Goal: Understand process/instructions: Learn how to perform a task or action

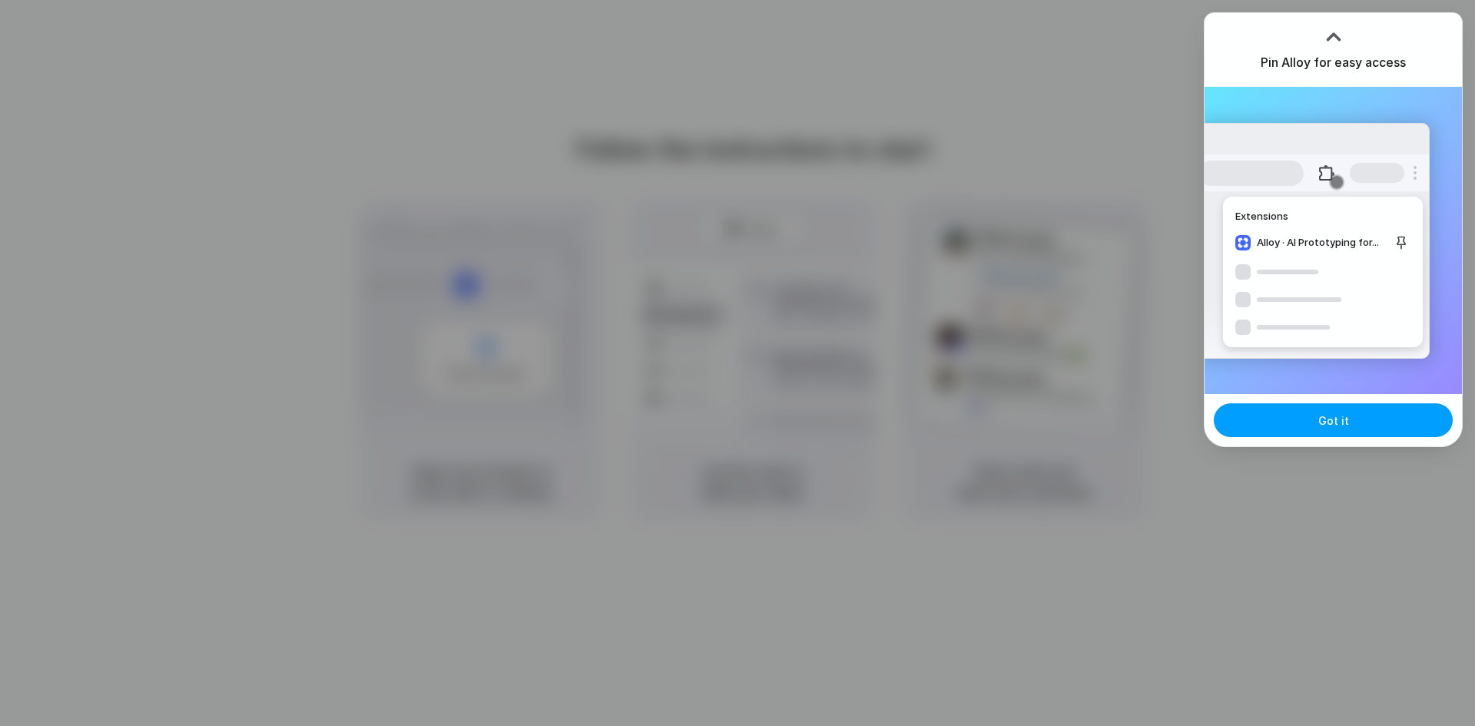
click at [1365, 427] on button "Got it" at bounding box center [1333, 420] width 239 height 34
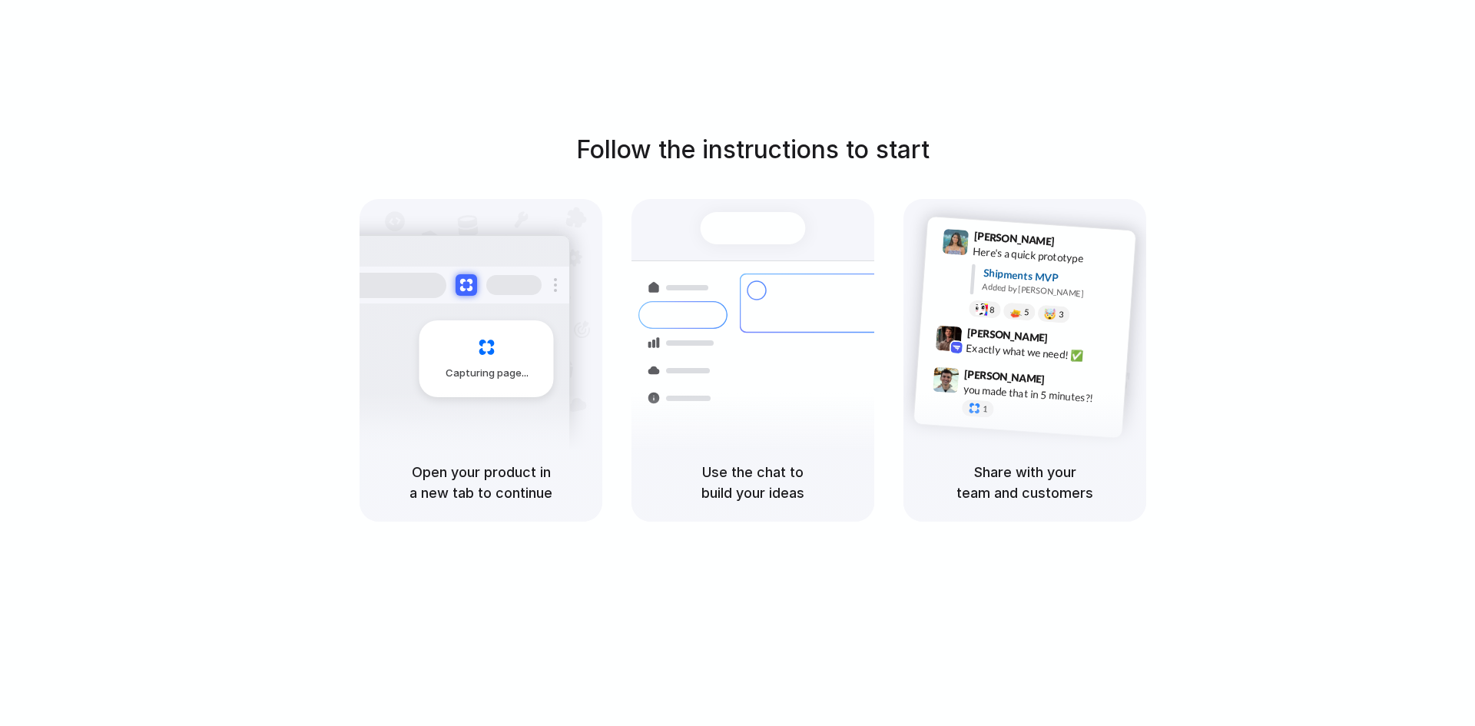
drag, startPoint x: 749, startPoint y: 449, endPoint x: 755, endPoint y: 457, distance: 10.4
drag, startPoint x: 755, startPoint y: 457, endPoint x: 729, endPoint y: 520, distance: 68.2
click at [721, 512] on div "Use the chat to build your ideas" at bounding box center [752, 482] width 243 height 78
click at [1014, 553] on div "Follow the instructions to start Capturing page Open your product in a new tab …" at bounding box center [752, 378] width 1505 height 757
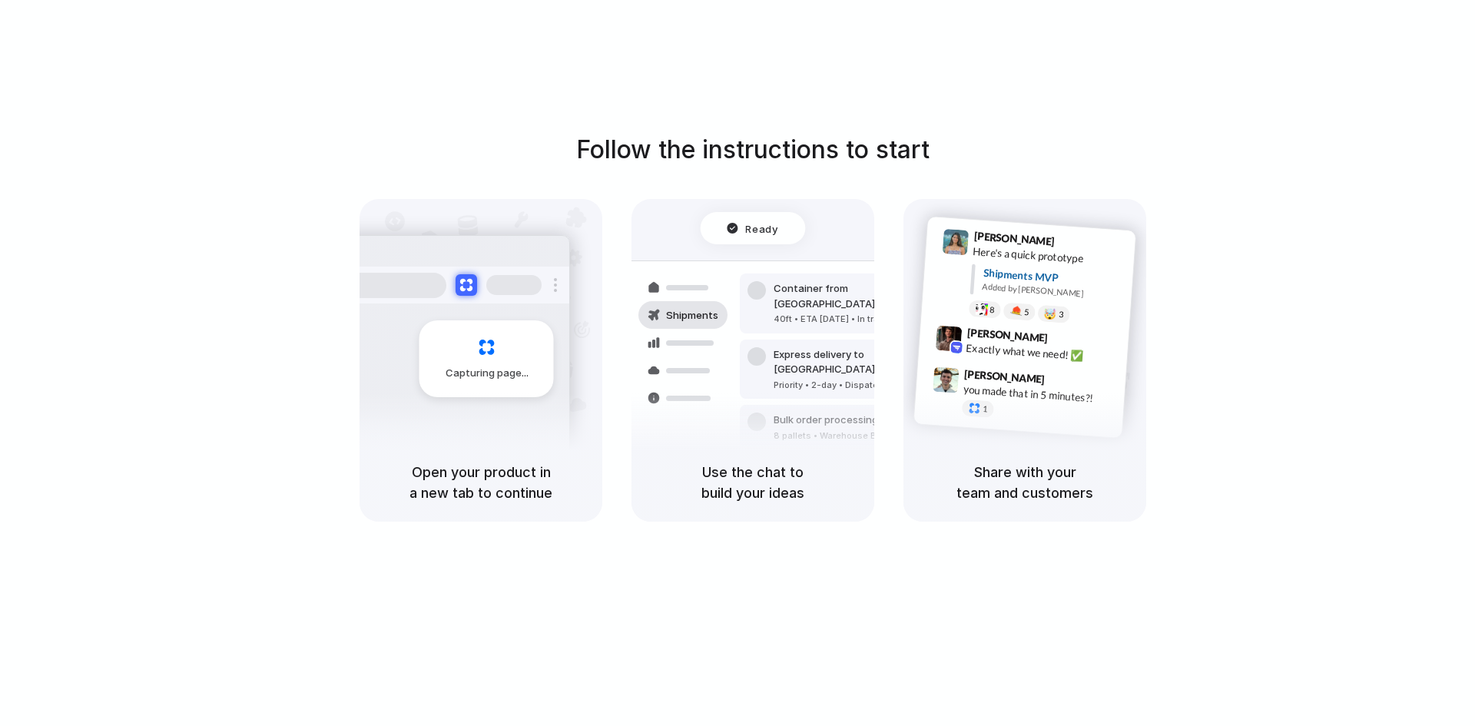
drag, startPoint x: 840, startPoint y: 498, endPoint x: 792, endPoint y: 545, distance: 67.4
click at [792, 545] on div "Follow the instructions to start Capturing page Open your product in a new tab …" at bounding box center [752, 378] width 1505 height 757
drag, startPoint x: 792, startPoint y: 545, endPoint x: 535, endPoint y: 534, distance: 256.8
click at [535, 535] on div "Follow the instructions to start Capturing page Open your product in a new tab …" at bounding box center [752, 378] width 1505 height 757
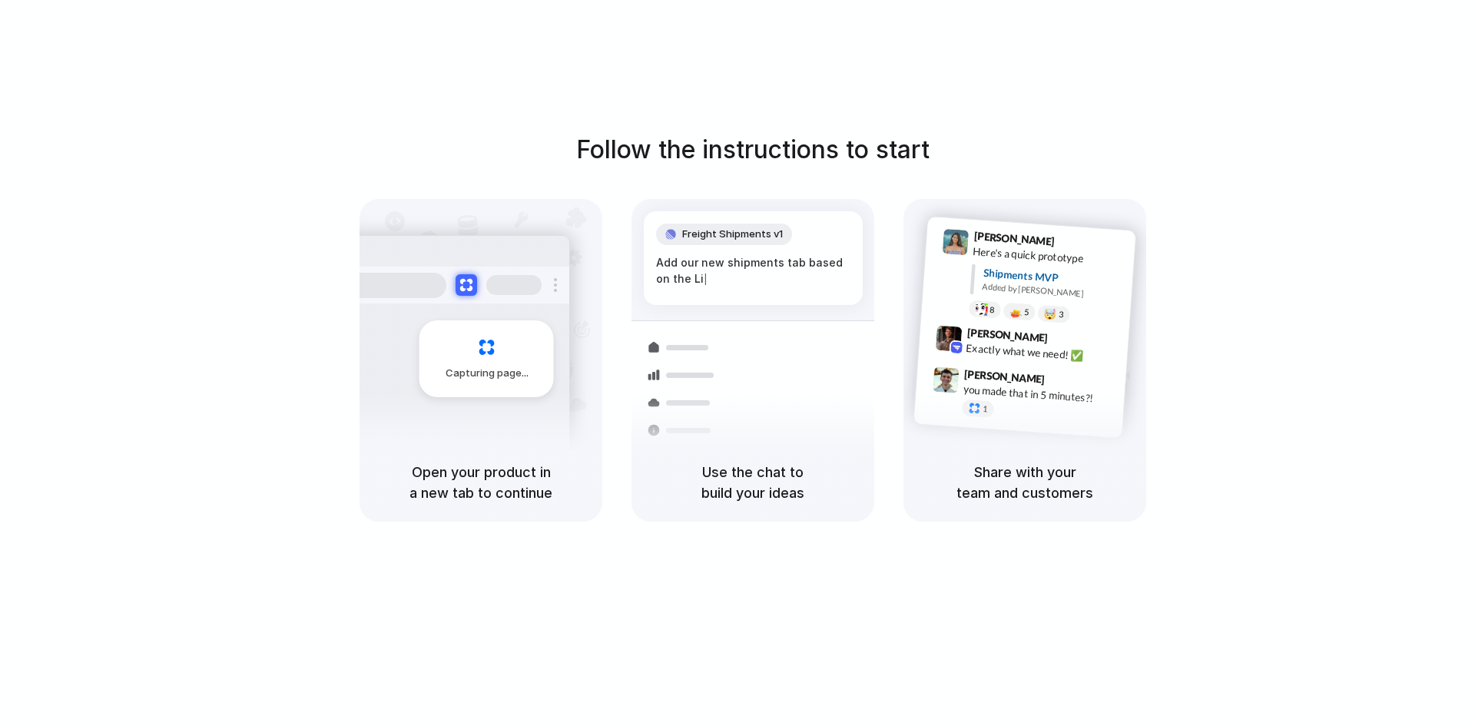
click at [1025, 275] on div "Shipments MVP" at bounding box center [1053, 277] width 142 height 25
drag, startPoint x: 1025, startPoint y: 275, endPoint x: 874, endPoint y: 184, distance: 176.4
click at [874, 184] on div "Follow the instructions to start Capturing page Open your product in a new tab …" at bounding box center [752, 326] width 1475 height 390
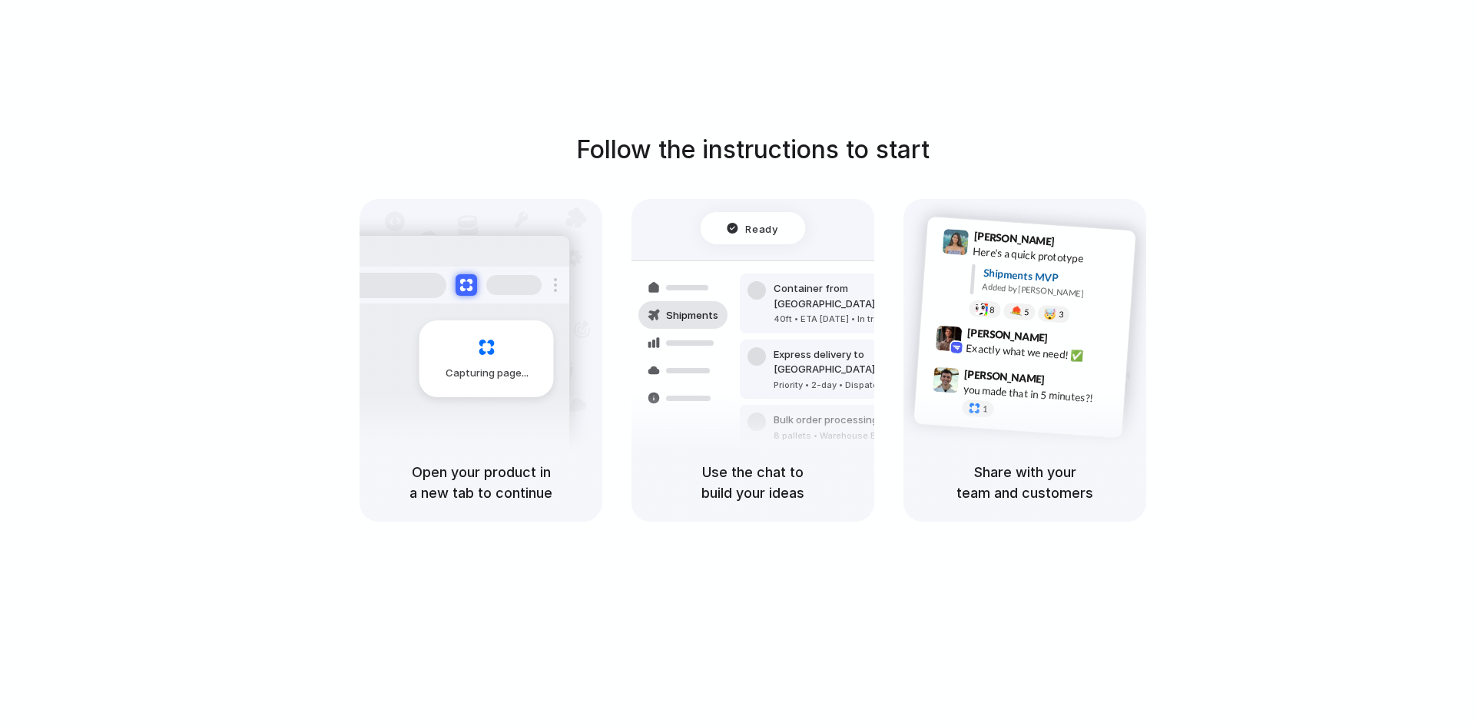
click at [1144, 82] on div "Follow the instructions to start Capturing page Open your product in a new tab …" at bounding box center [752, 378] width 1505 height 757
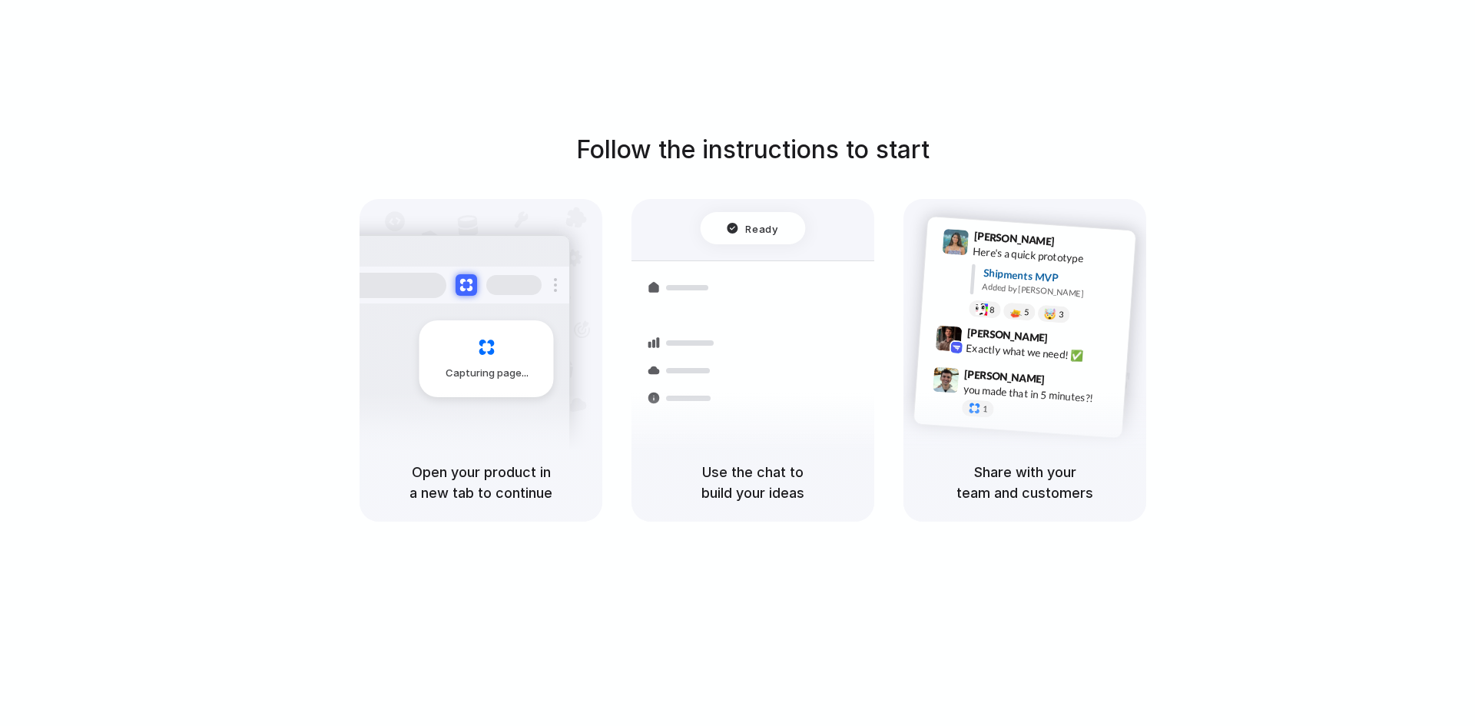
drag, startPoint x: 1293, startPoint y: 565, endPoint x: 1285, endPoint y: 525, distance: 40.8
click at [1294, 565] on div "Follow the instructions to start Capturing page Open your product in a new tab …" at bounding box center [752, 378] width 1505 height 757
click at [1387, 371] on div "Follow the instructions to start Capturing page Open your product in a new tab …" at bounding box center [752, 326] width 1475 height 390
